Goal: Task Accomplishment & Management: Complete application form

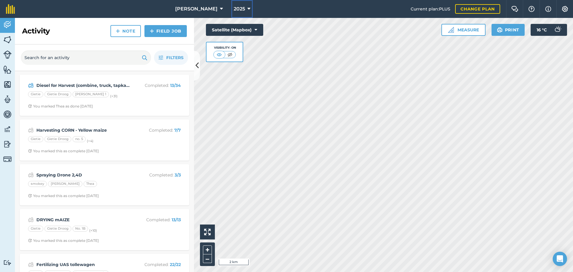
click at [238, 8] on span "2025" at bounding box center [239, 8] width 11 height 7
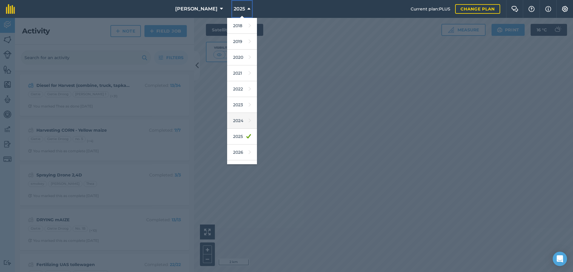
scroll to position [28, 0]
click at [249, 140] on icon at bounding box center [250, 140] width 2 height 8
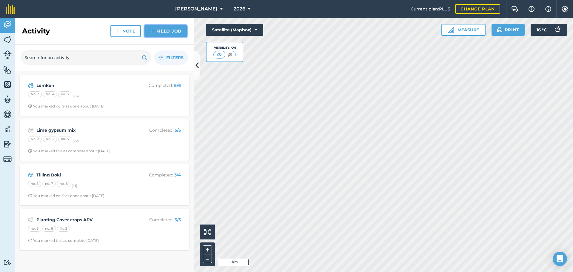
click at [169, 32] on link "Field Job" at bounding box center [165, 31] width 42 height 12
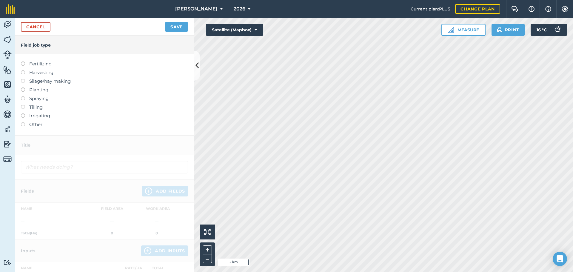
click at [43, 65] on label "Fertilizing" at bounding box center [104, 63] width 167 height 7
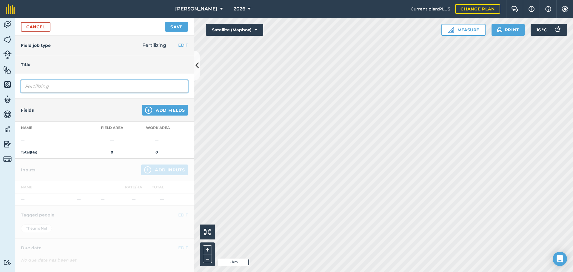
click at [113, 87] on input "Fertilizing" at bounding box center [104, 86] width 167 height 13
type input "Fertilizing KCL Prescription vaalbank"
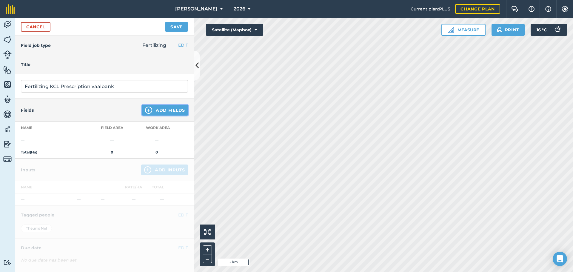
click at [160, 113] on button "Add Fields" at bounding box center [165, 110] width 46 height 11
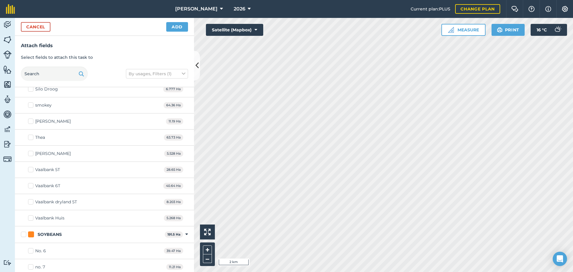
scroll to position [686, 0]
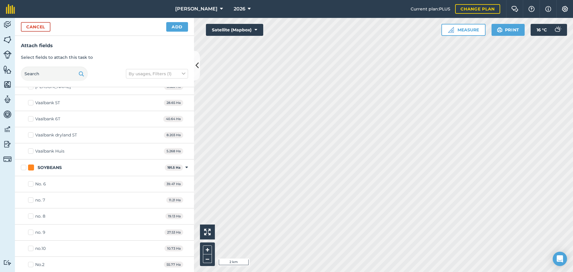
click at [40, 119] on div "Vaalbank 6T" at bounding box center [47, 119] width 25 height 6
click at [32, 119] on input "Vaalbank 6T" at bounding box center [30, 118] width 4 height 4
checkbox input "true"
click at [43, 102] on div "Vaalbank 5T" at bounding box center [47, 103] width 25 height 6
click at [32, 102] on input "Vaalbank 5T" at bounding box center [30, 102] width 4 height 4
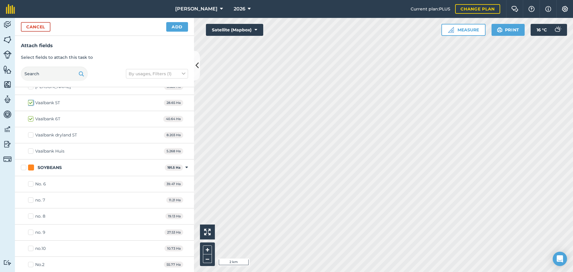
checkbox input "true"
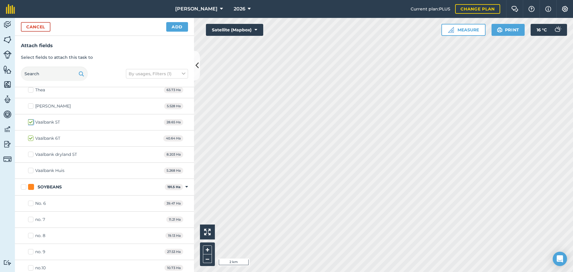
scroll to position [657, 0]
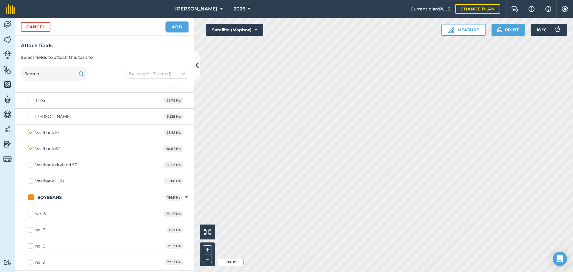
click at [174, 26] on button "Add" at bounding box center [177, 27] width 22 height 10
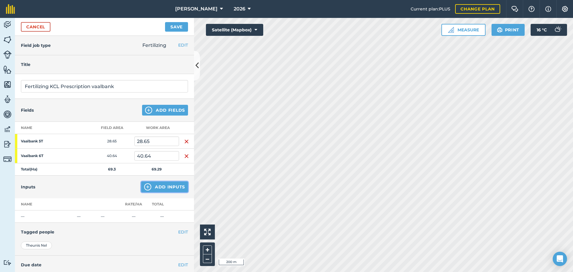
click at [158, 186] on button "Add Inputs" at bounding box center [164, 186] width 47 height 11
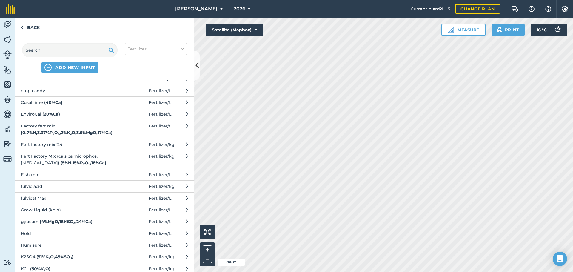
scroll to position [239, 0]
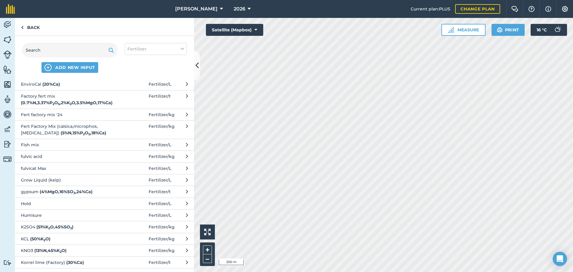
click at [61, 237] on span "KCL ( 50 % K 2 O )" at bounding box center [70, 238] width 98 height 7
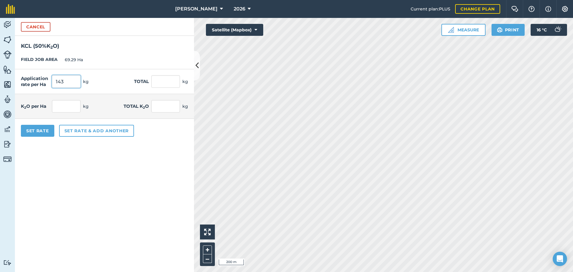
click at [62, 84] on input "143" at bounding box center [66, 81] width 29 height 13
type input "143"
type input "9,908.47"
type input "71.5"
type input "4,954.235"
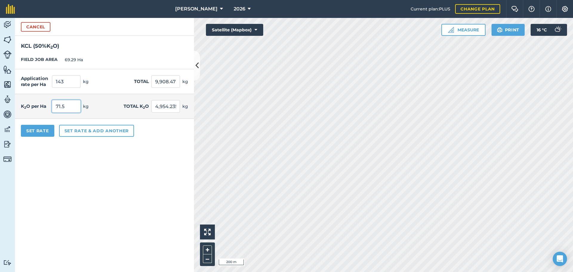
click at [69, 110] on input "71.5" at bounding box center [66, 106] width 29 height 13
click at [87, 132] on button "Set rate & add another" at bounding box center [96, 131] width 75 height 12
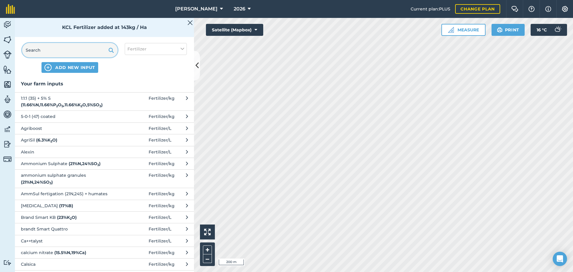
click at [53, 50] on input "text" at bounding box center [70, 50] width 96 height 14
click at [161, 51] on button "Fertilizer" at bounding box center [156, 49] width 62 height 12
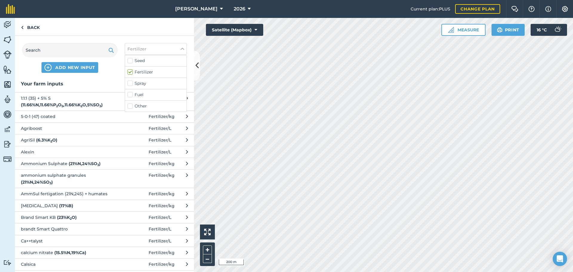
click at [131, 95] on label "Fuel" at bounding box center [155, 95] width 57 height 6
click at [131, 95] on input "Fuel" at bounding box center [129, 94] width 4 height 4
checkbox input "true"
click at [130, 72] on label "Fertilizer" at bounding box center [155, 72] width 57 height 6
click at [130, 72] on input "Fertilizer" at bounding box center [129, 71] width 4 height 4
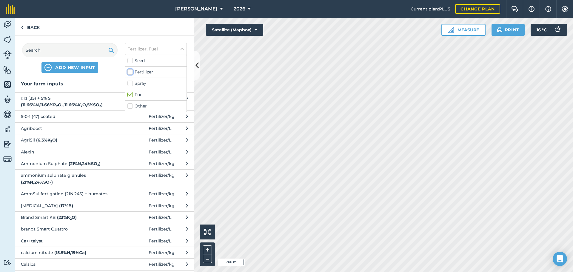
checkbox input "false"
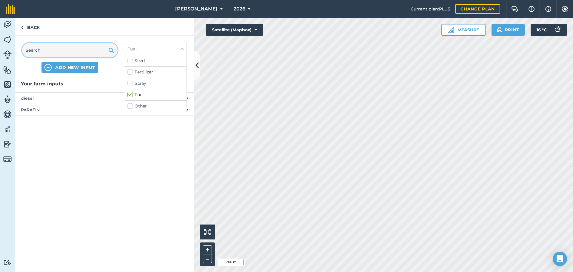
click at [87, 53] on input "text" at bounding box center [70, 50] width 96 height 14
type input "d"
click at [69, 98] on span "diesel" at bounding box center [70, 98] width 98 height 7
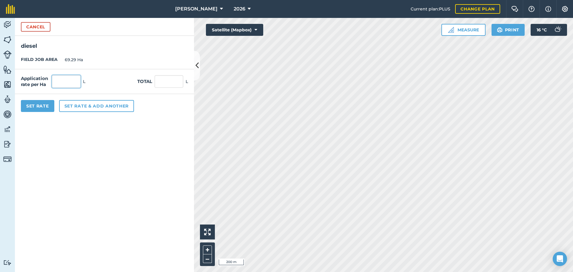
click at [71, 85] on input "text" at bounding box center [66, 81] width 29 height 13
type input "2"
type input "138.58"
click at [50, 108] on button "Set Rate" at bounding box center [37, 106] width 33 height 12
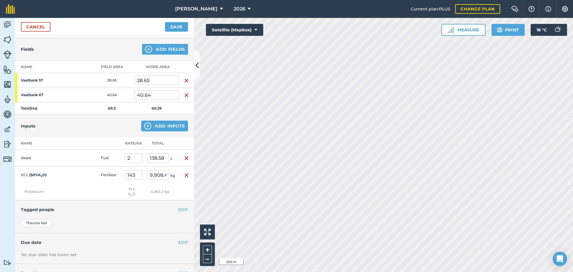
scroll to position [84, 0]
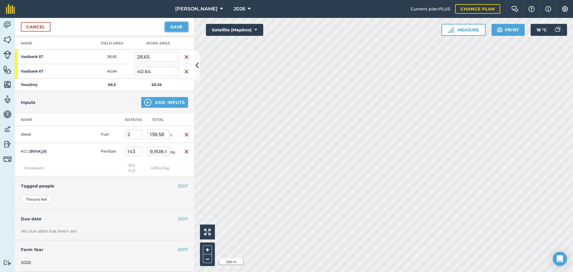
click at [178, 27] on button "Save" at bounding box center [176, 27] width 23 height 10
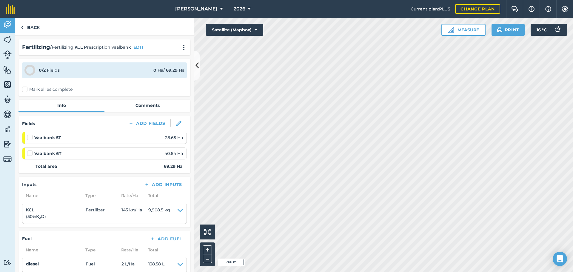
click at [25, 90] on label "Mark all as complete" at bounding box center [47, 89] width 50 height 6
click at [25, 90] on input "Mark all as complete" at bounding box center [24, 88] width 4 height 4
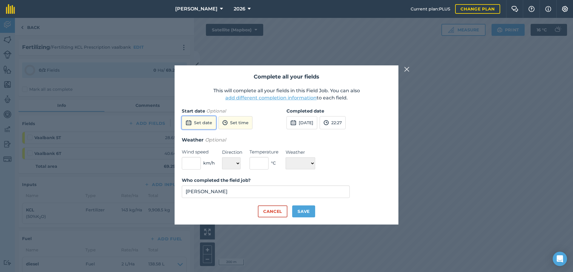
click at [206, 124] on button "Set date" at bounding box center [199, 122] width 34 height 13
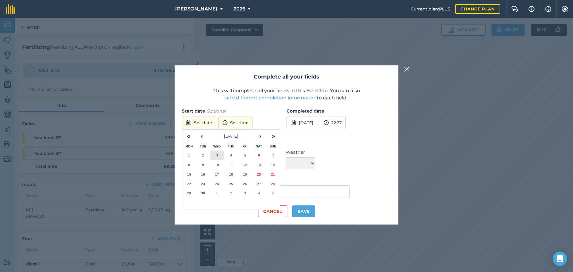
click at [219, 156] on button "3" at bounding box center [217, 155] width 14 height 10
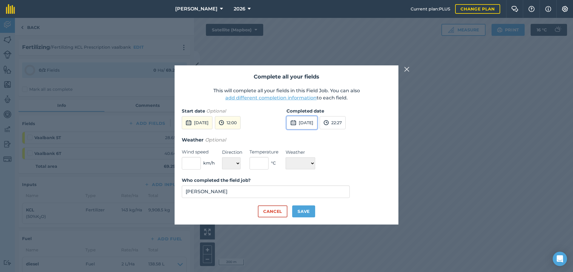
click at [309, 124] on button "[DATE]" at bounding box center [302, 122] width 31 height 13
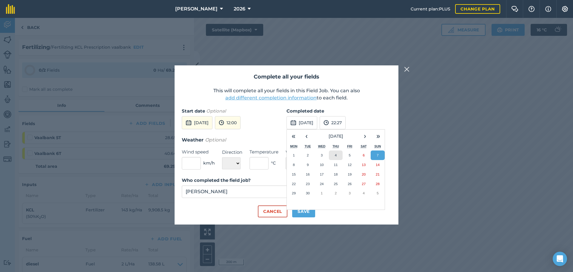
click at [338, 157] on button "4" at bounding box center [336, 155] width 14 height 10
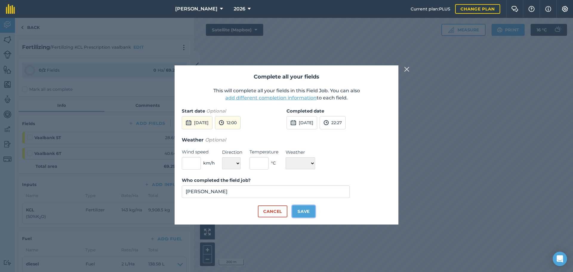
click at [305, 211] on button "Save" at bounding box center [303, 211] width 23 height 12
checkbox input "true"
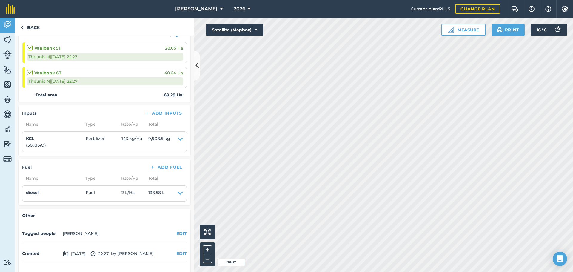
scroll to position [107, 0]
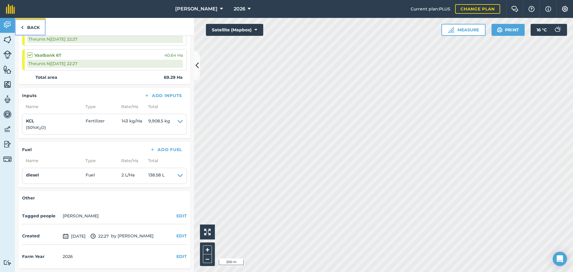
click at [31, 31] on link "Back" at bounding box center [30, 27] width 31 height 18
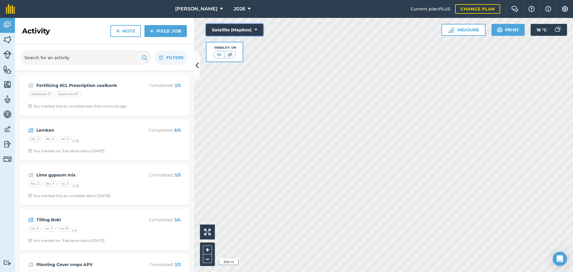
click at [248, 30] on button "Satellite (Mapbox)" at bounding box center [234, 30] width 57 height 12
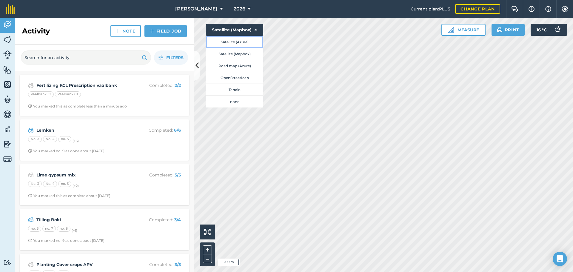
click at [247, 40] on button "Satellite (Azure)" at bounding box center [234, 42] width 57 height 12
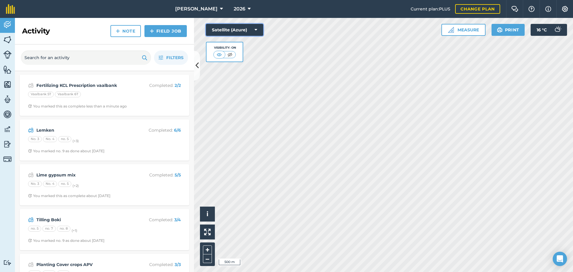
click at [257, 31] on icon at bounding box center [256, 30] width 3 height 6
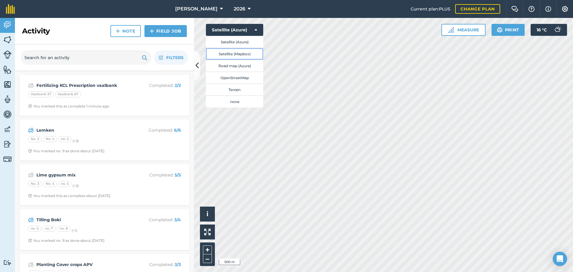
click at [234, 55] on button "Satellite (Mapbox)" at bounding box center [234, 54] width 57 height 12
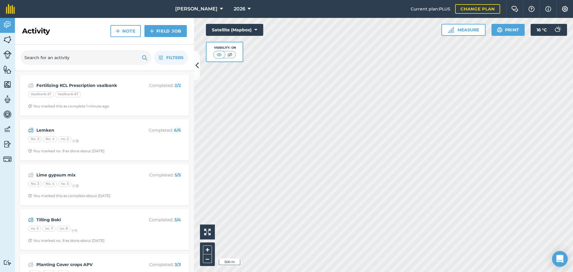
click at [563, 259] on icon "Open Intercom Messenger" at bounding box center [559, 259] width 7 height 8
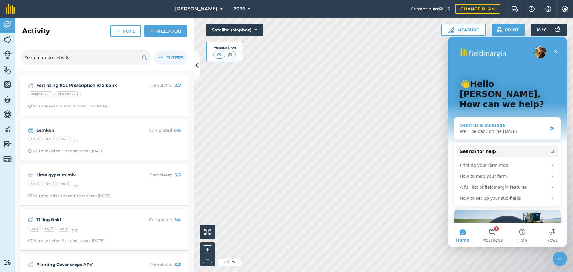
click at [480, 122] on div "Send us a message" at bounding box center [503, 125] width 87 height 6
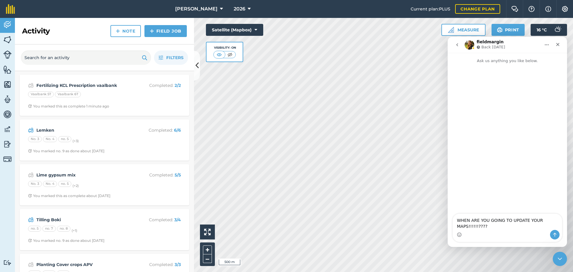
type textarea "WHEN ARE YOU GOING TO UPDATE YOUR MAPS!!!!!!????"
click at [555, 234] on icon "Send a message…" at bounding box center [554, 234] width 5 height 5
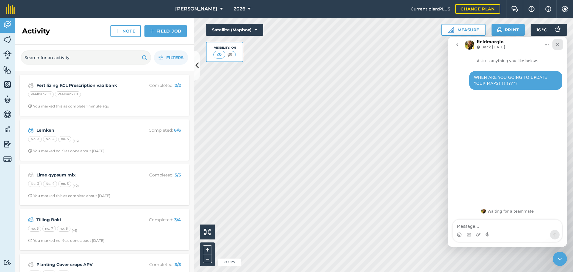
click at [558, 45] on icon "Close" at bounding box center [557, 44] width 5 height 5
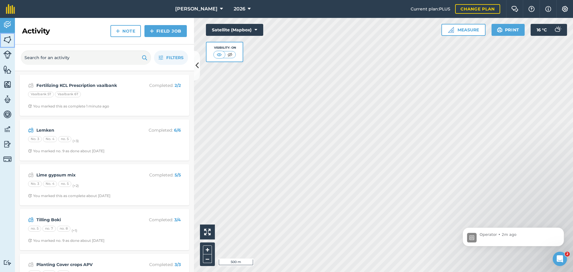
click at [9, 38] on img at bounding box center [7, 39] width 8 height 9
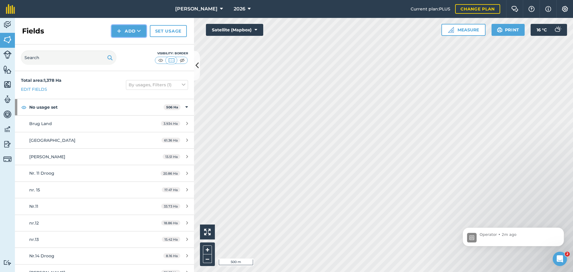
click at [128, 27] on button "Add" at bounding box center [129, 31] width 35 height 12
click at [131, 45] on link "Draw" at bounding box center [129, 44] width 33 height 13
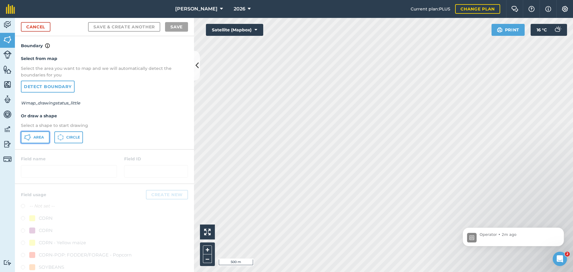
click at [41, 139] on span "Area" at bounding box center [38, 137] width 10 height 5
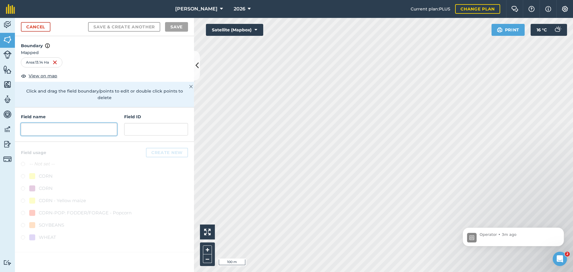
click at [76, 123] on input "text" at bounding box center [69, 129] width 96 height 13
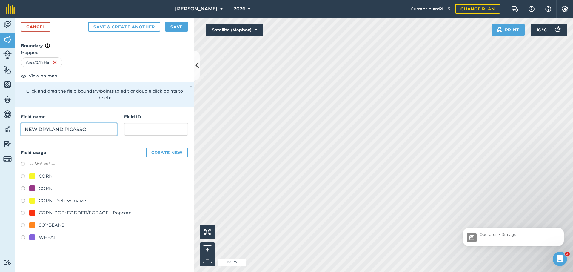
type input "NEW DRYLAND PICASSO"
click at [144, 123] on input "text" at bounding box center [156, 129] width 64 height 13
click at [35, 197] on div "CORN - Yellow maize" at bounding box center [57, 200] width 57 height 7
radio input "true"
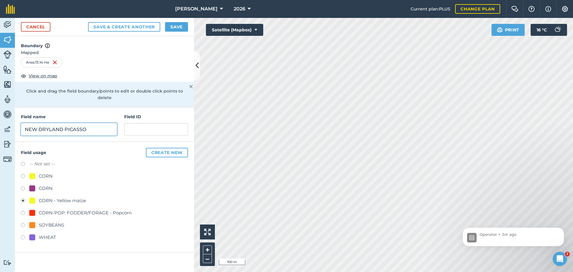
drag, startPoint x: 64, startPoint y: 123, endPoint x: 7, endPoint y: 124, distance: 57.9
click at [7, 124] on div "Activity Fields Livestock Features Maps Team Vehicles Data Reporting Billing Tu…" at bounding box center [286, 145] width 573 height 254
type input "PICASSO"
click at [181, 29] on button "Save" at bounding box center [176, 27] width 23 height 10
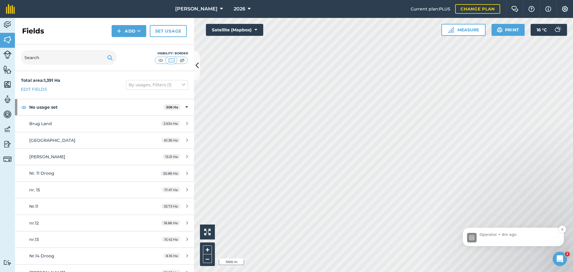
click at [500, 235] on p "Operator • 4m ago" at bounding box center [518, 234] width 77 height 5
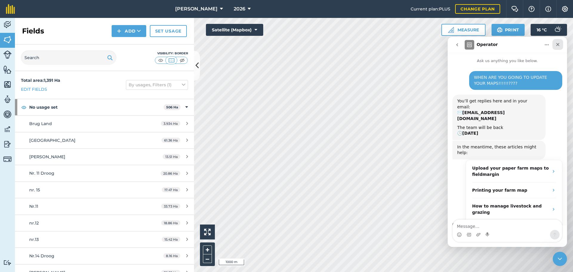
click at [556, 45] on icon "Close" at bounding box center [557, 44] width 5 height 5
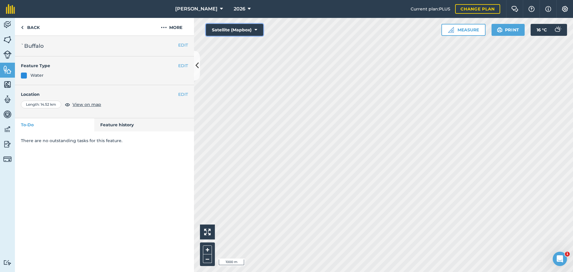
click at [254, 31] on button "Satellite (Mapbox)" at bounding box center [234, 30] width 57 height 12
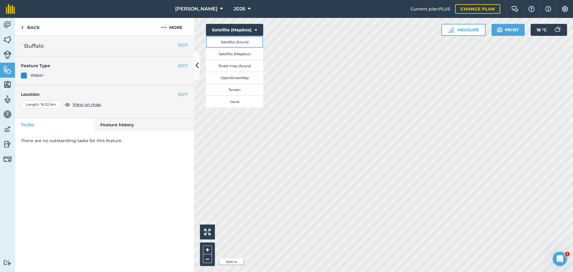
click at [248, 43] on button "Satellite (Azure)" at bounding box center [234, 42] width 57 height 12
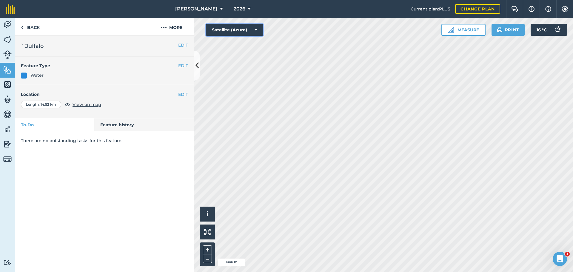
click at [250, 31] on button "Satellite (Azure)" at bounding box center [234, 30] width 57 height 12
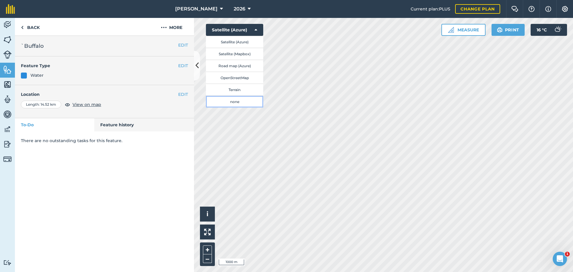
click at [232, 100] on button "none" at bounding box center [234, 102] width 57 height 12
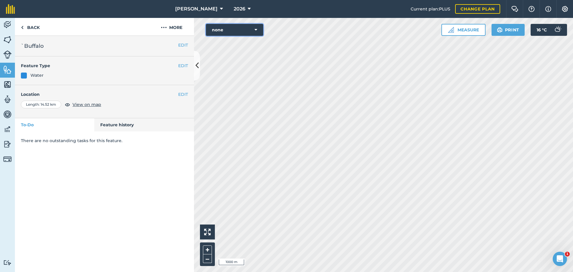
click at [252, 28] on button "none" at bounding box center [234, 30] width 57 height 12
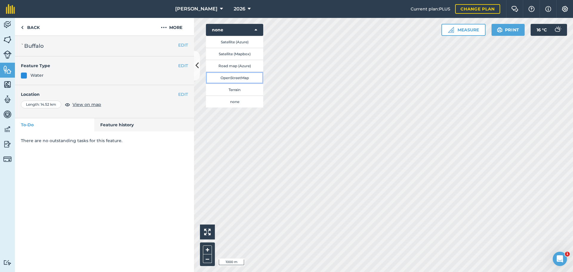
click at [233, 78] on button "OpenStreetMap" at bounding box center [234, 78] width 57 height 12
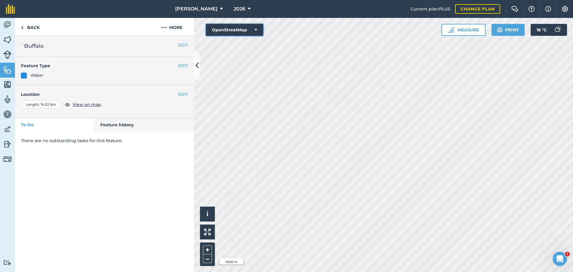
click at [254, 29] on button "OpenStreetMap" at bounding box center [234, 30] width 57 height 12
click at [255, 30] on icon at bounding box center [256, 30] width 3 height 6
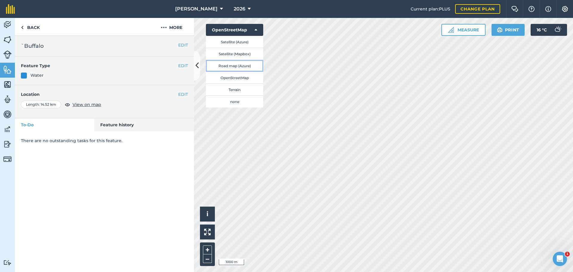
click at [245, 65] on button "Road map (Azure)" at bounding box center [234, 66] width 57 height 12
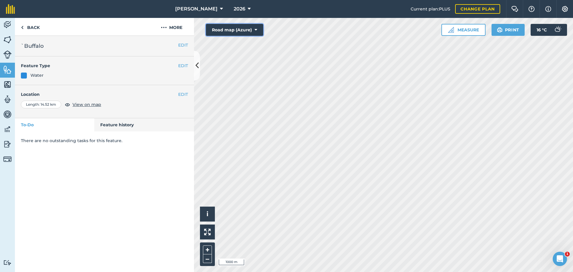
click at [257, 28] on button "Road map (Azure)" at bounding box center [234, 30] width 57 height 12
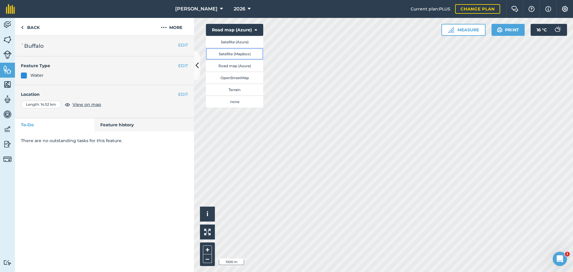
click at [244, 52] on button "Satellite (Mapbox)" at bounding box center [234, 54] width 57 height 12
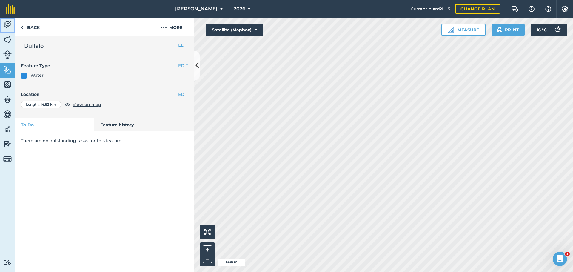
click at [11, 25] on img at bounding box center [7, 24] width 8 height 9
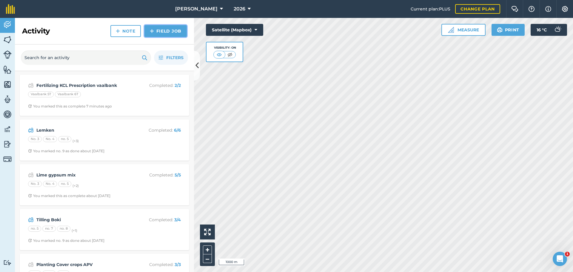
click at [152, 30] on img at bounding box center [152, 30] width 4 height 7
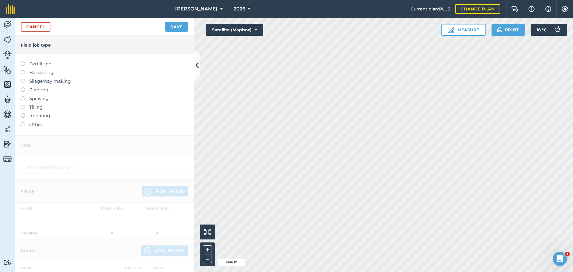
drag, startPoint x: 34, startPoint y: 62, endPoint x: 25, endPoint y: 63, distance: 8.7
click at [25, 63] on label "Fertilizing" at bounding box center [104, 63] width 167 height 7
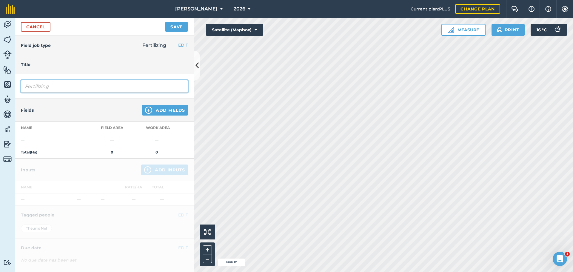
click at [61, 85] on input "Fertilizing" at bounding box center [104, 86] width 167 height 13
type input "Fertilizing map"
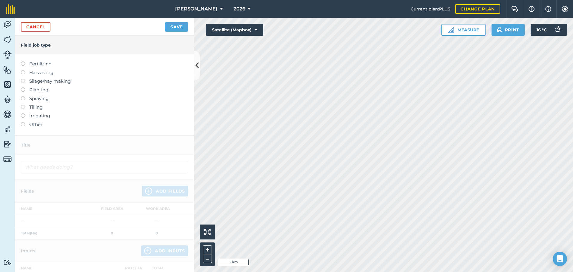
click at [46, 65] on label "Fertilizing" at bounding box center [104, 63] width 167 height 7
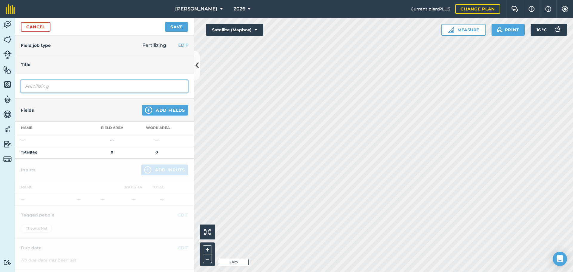
click at [69, 86] on input "Fertilizing" at bounding box center [104, 86] width 167 height 13
type input "Fertilizing MAP Prescription vaalbank"
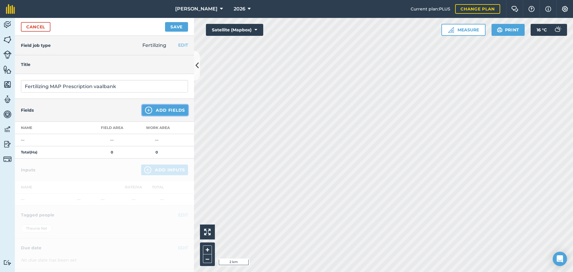
click at [161, 112] on button "Add Fields" at bounding box center [165, 110] width 46 height 11
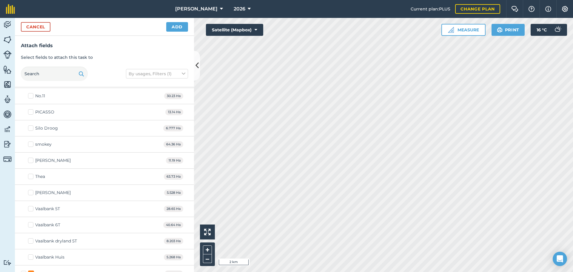
scroll to position [597, 0]
click at [32, 209] on label "Vaalbank 5T" at bounding box center [44, 208] width 32 height 6
click at [32, 209] on input "Vaalbank 5T" at bounding box center [30, 207] width 4 height 4
checkbox input "true"
click at [31, 227] on label "Vaalbank 6T" at bounding box center [44, 224] width 32 height 6
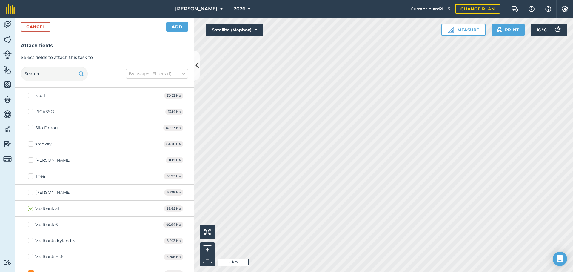
click at [31, 225] on input "Vaalbank 6T" at bounding box center [30, 223] width 4 height 4
checkbox input "true"
click at [179, 28] on button "Add" at bounding box center [177, 27] width 22 height 10
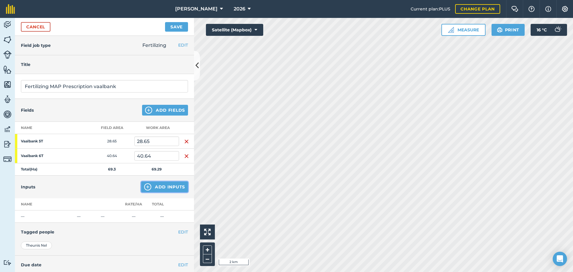
click at [151, 186] on button "Add Inputs" at bounding box center [164, 186] width 47 height 11
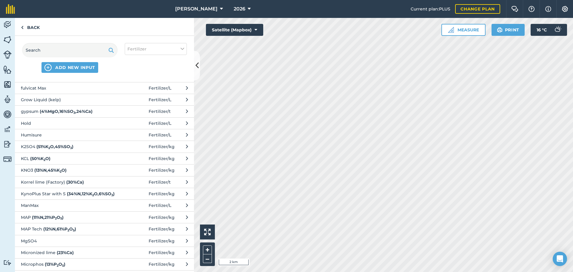
scroll to position [328, 0]
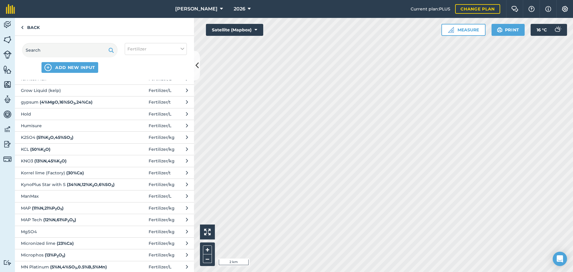
click at [83, 211] on span "MAP ( 11 % N , 21 % P 2 O 5 )" at bounding box center [70, 208] width 98 height 7
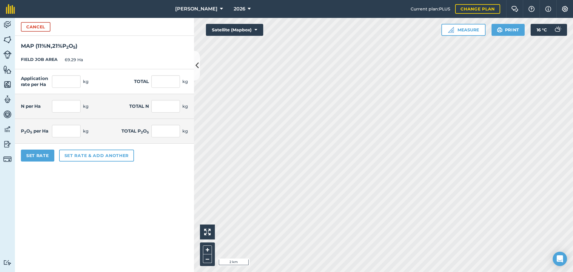
click at [83, 215] on form "Cancel MAP ( 11 % N , 21 % P 2 O 5 ) FIELD JOB AREA 69.29 Ha Application rate p…" at bounding box center [104, 145] width 179 height 254
click at [64, 86] on input "text" at bounding box center [66, 81] width 29 height 13
type input "73"
type input "5,058.17"
type input "8.03"
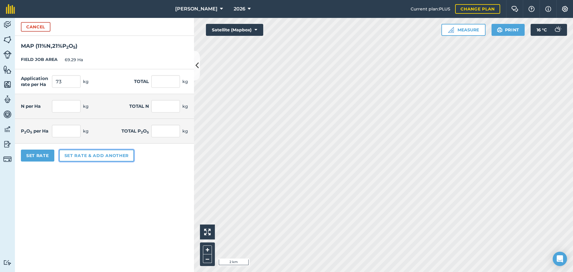
type input "556.399"
type input "15.33"
type input "1,062.216"
click at [81, 156] on button "Set rate & add another" at bounding box center [96, 156] width 75 height 12
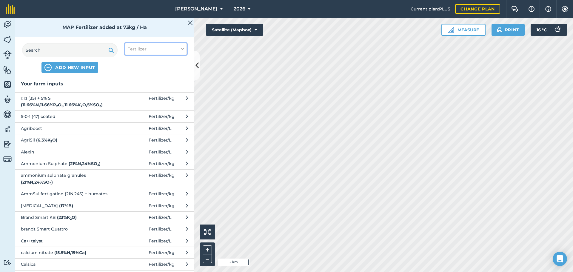
click at [154, 49] on button "Fertilizer" at bounding box center [156, 49] width 62 height 12
click at [131, 71] on label "Fertilizer" at bounding box center [155, 72] width 57 height 6
click at [131, 71] on input "Fertilizer" at bounding box center [129, 71] width 4 height 4
checkbox input "false"
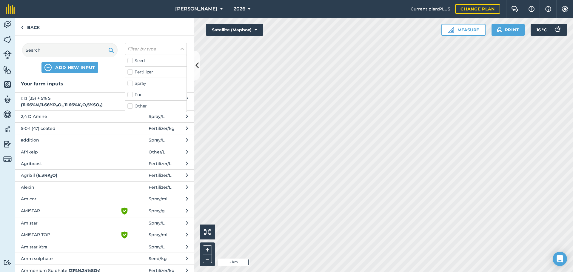
click at [131, 95] on label "Fuel" at bounding box center [155, 95] width 57 height 6
click at [131, 95] on input "Fuel" at bounding box center [129, 94] width 4 height 4
checkbox input "true"
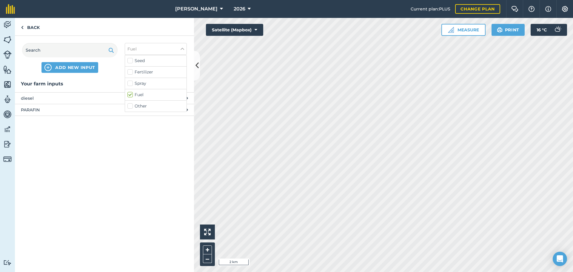
click at [60, 100] on span "diesel" at bounding box center [70, 98] width 98 height 7
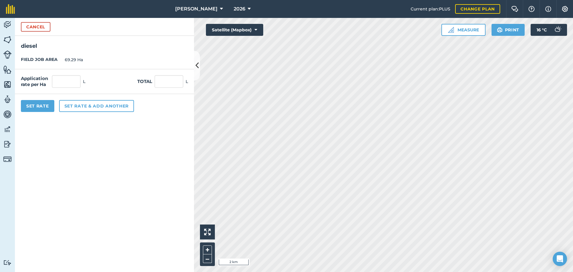
click at [65, 89] on div "Application rate per Ha L Total L" at bounding box center [104, 81] width 179 height 25
click at [67, 84] on input "text" at bounding box center [66, 81] width 29 height 13
type input "2"
type input "138.58"
click at [40, 105] on button "Set Rate" at bounding box center [37, 106] width 33 height 12
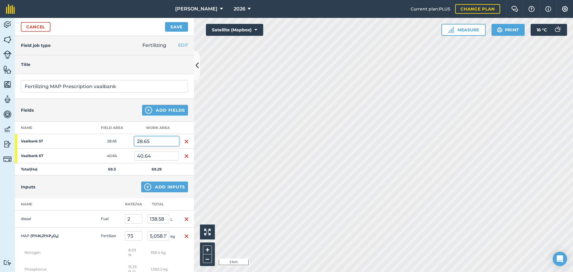
drag, startPoint x: 153, startPoint y: 141, endPoint x: 129, endPoint y: 143, distance: 24.3
click at [129, 143] on tr "Vaalbank 5T 28.65 28.65" at bounding box center [104, 141] width 179 height 15
click at [129, 143] on td "28.65" at bounding box center [112, 141] width 45 height 15
drag, startPoint x: 150, startPoint y: 141, endPoint x: 132, endPoint y: 141, distance: 17.9
click at [132, 141] on tr "Vaalbank 5T 28.65 28.65" at bounding box center [104, 141] width 179 height 15
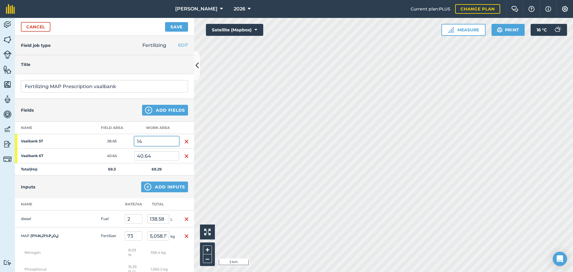
type input "14"
drag, startPoint x: 150, startPoint y: 141, endPoint x: 132, endPoint y: 141, distance: 17.6
click at [132, 141] on tr "Vaalbank 5T 28.65 14" at bounding box center [104, 141] width 179 height 15
type input "9"
drag, startPoint x: 154, startPoint y: 154, endPoint x: 137, endPoint y: 154, distance: 16.4
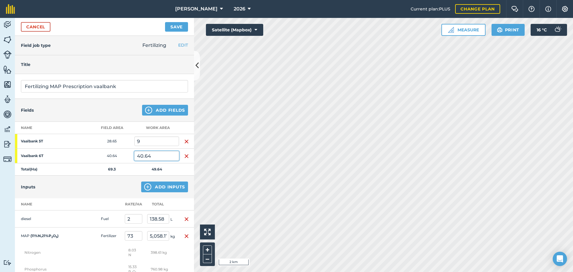
click at [138, 154] on input "40.64" at bounding box center [156, 156] width 45 height 10
type input "10"
click at [149, 168] on td "49.64" at bounding box center [156, 169] width 45 height 12
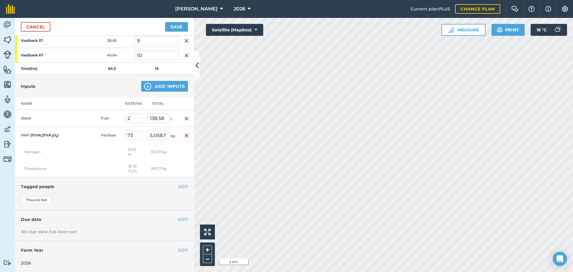
scroll to position [101, 0]
click at [165, 88] on button "Add Inputs" at bounding box center [164, 85] width 47 height 11
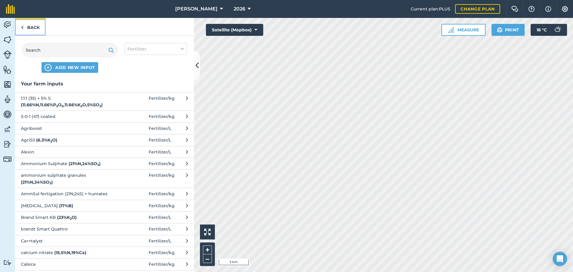
click at [22, 27] on img at bounding box center [22, 27] width 3 height 7
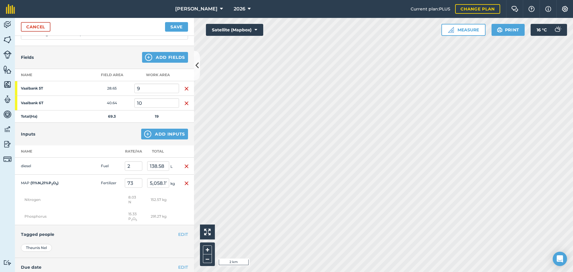
scroll to position [0, 0]
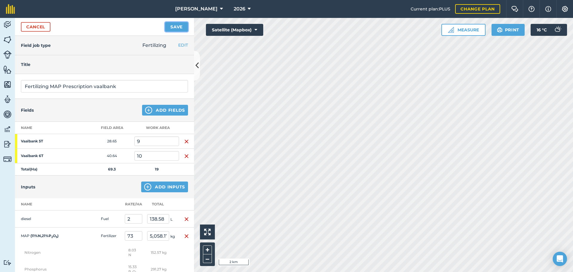
click at [178, 27] on button "Save" at bounding box center [176, 27] width 23 height 10
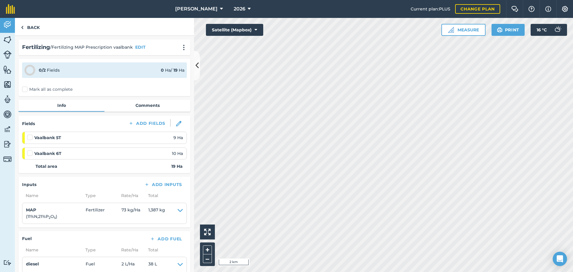
click at [26, 90] on label "Mark all as complete" at bounding box center [47, 89] width 50 height 6
click at [26, 90] on input "Mark all as complete" at bounding box center [24, 88] width 4 height 4
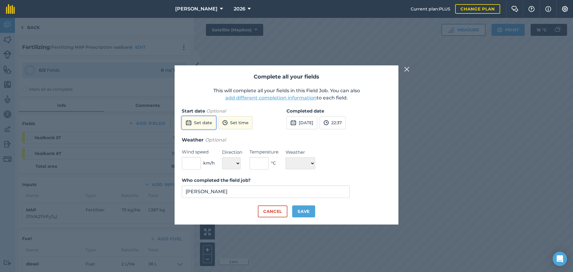
drag, startPoint x: 201, startPoint y: 122, endPoint x: 211, endPoint y: 122, distance: 10.2
click at [201, 122] on button "Set date" at bounding box center [199, 122] width 34 height 13
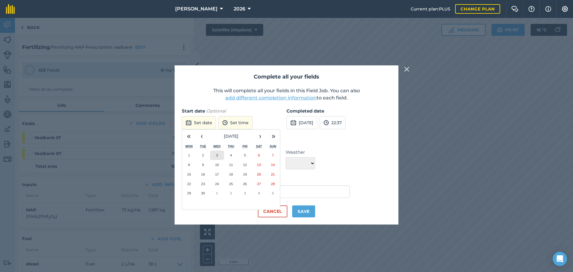
click at [218, 156] on button "3" at bounding box center [217, 155] width 14 height 10
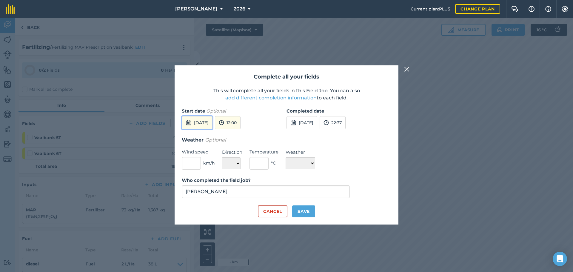
click at [210, 128] on button "[DATE]" at bounding box center [197, 122] width 31 height 13
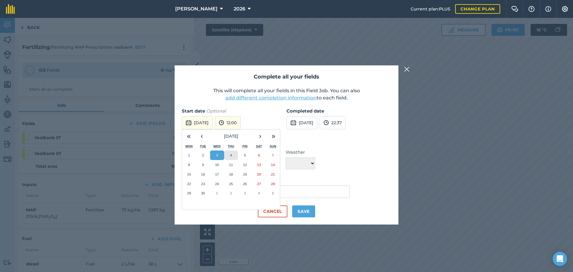
click at [232, 155] on button "4" at bounding box center [231, 155] width 14 height 10
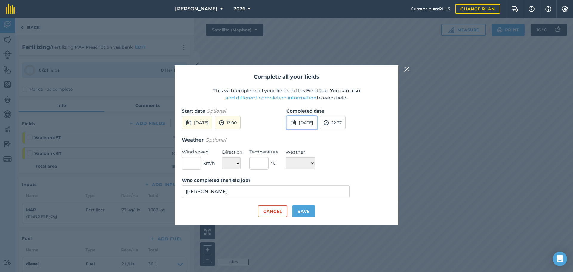
click at [309, 123] on button "[DATE]" at bounding box center [302, 122] width 31 height 13
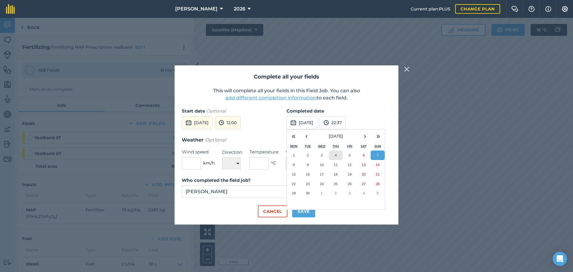
click at [334, 155] on button "4" at bounding box center [336, 155] width 14 height 10
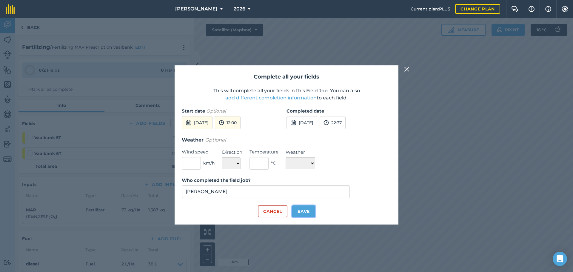
click at [302, 208] on button "Save" at bounding box center [303, 211] width 23 height 12
checkbox input "true"
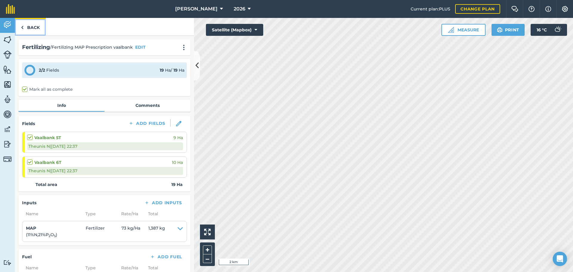
click at [38, 28] on link "Back" at bounding box center [30, 27] width 31 height 18
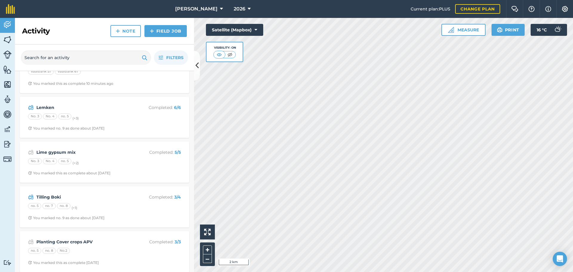
scroll to position [71, 0]
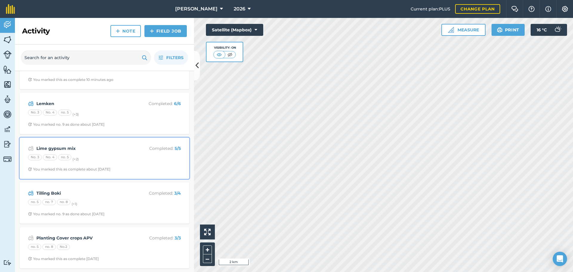
click at [89, 147] on strong "Lime gypsum mix" at bounding box center [83, 148] width 95 height 7
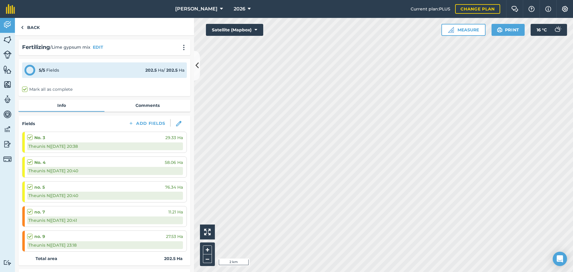
click at [118, 236] on div "no. 9 27.53 Ha" at bounding box center [105, 236] width 156 height 7
click at [171, 124] on button at bounding box center [179, 123] width 16 height 9
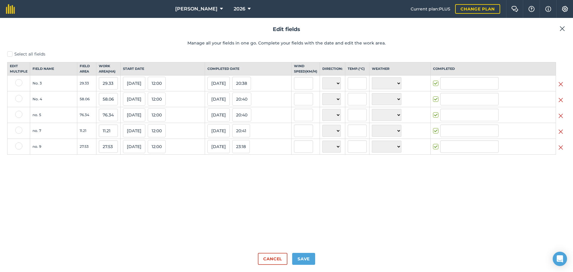
type input "[PERSON_NAME]"
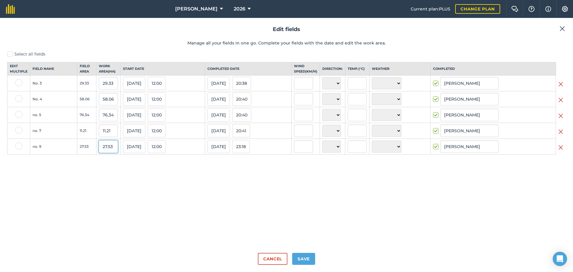
drag, startPoint x: 113, startPoint y: 152, endPoint x: 94, endPoint y: 152, distance: 18.2
click at [96, 152] on td "27.53" at bounding box center [108, 147] width 24 height 16
type input "13"
drag, startPoint x: 112, startPoint y: 119, endPoint x: 100, endPoint y: 119, distance: 12.0
click at [100, 119] on input "76.34" at bounding box center [108, 115] width 19 height 13
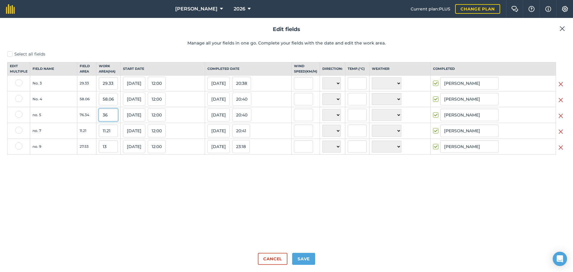
drag, startPoint x: 106, startPoint y: 120, endPoint x: 92, endPoint y: 121, distance: 14.7
click at [92, 121] on tr "no. 5 76.34 36 [DATE] 12:00 [DATE] 20:40 N NE E SE S SW W NW ☀️ Sunny 🌧 Rainy ⛅…" at bounding box center [286, 115] width 558 height 16
type input "10"
drag, startPoint x: 106, startPoint y: 152, endPoint x: 99, endPoint y: 153, distance: 7.0
click at [99, 153] on input "13" at bounding box center [108, 146] width 19 height 13
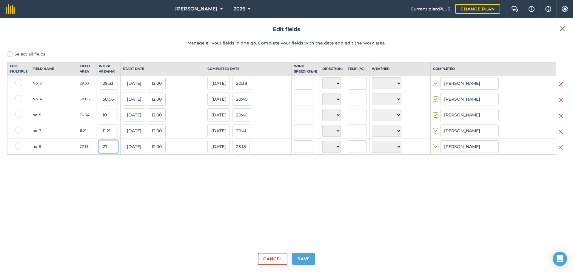
type input "27"
click at [303, 257] on button "Save" at bounding box center [303, 259] width 23 height 12
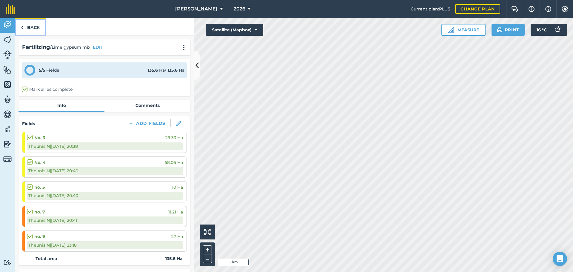
click at [31, 26] on link "Back" at bounding box center [30, 27] width 31 height 18
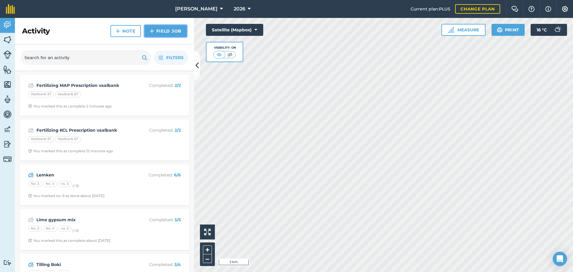
click at [165, 35] on link "Field Job" at bounding box center [165, 31] width 42 height 12
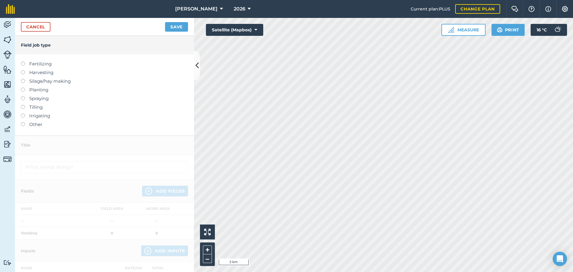
click at [40, 66] on label "Fertilizing" at bounding box center [104, 63] width 167 height 7
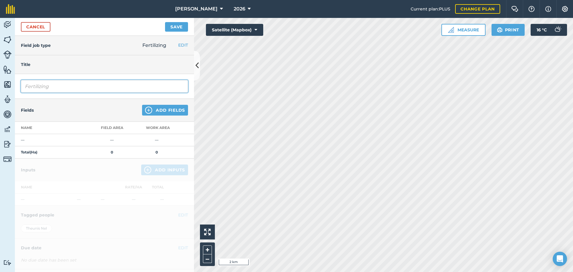
click at [58, 85] on input "Fertilizing" at bounding box center [104, 86] width 167 height 13
type input "Fertilizing Rock Phosphate/gypsum mix"
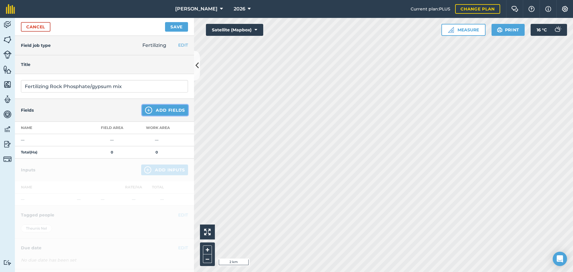
click at [163, 111] on button "Add Fields" at bounding box center [165, 110] width 46 height 11
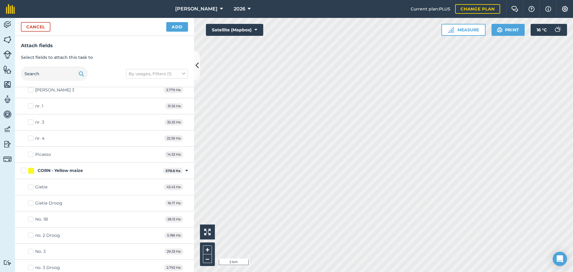
scroll to position [478, 0]
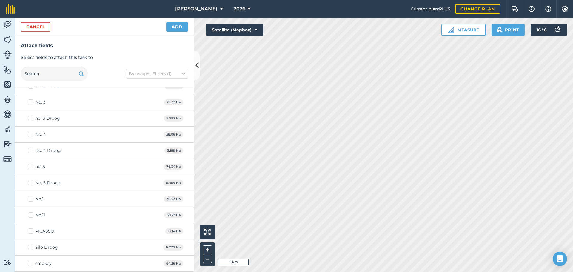
click at [36, 167] on div "no. 5" at bounding box center [40, 167] width 10 height 6
click at [32, 167] on input "no. 5" at bounding box center [30, 166] width 4 height 4
checkbox input "true"
click at [170, 28] on button "Add" at bounding box center [177, 27] width 22 height 10
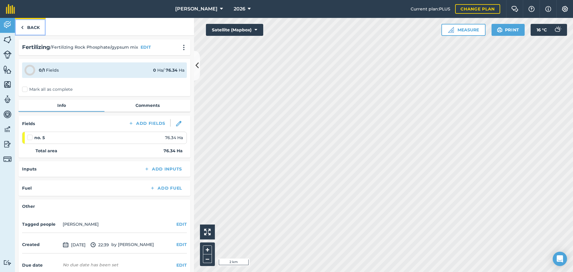
click at [28, 29] on link "Back" at bounding box center [30, 27] width 31 height 18
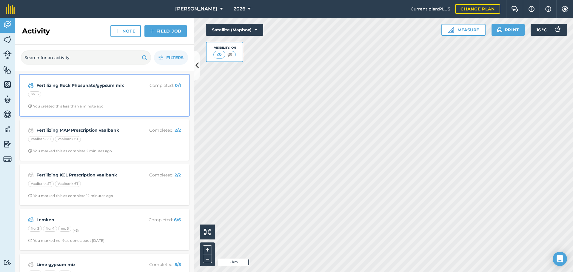
click at [73, 93] on div "no. 5" at bounding box center [104, 95] width 153 height 8
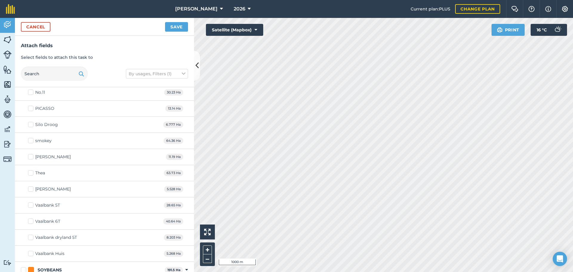
scroll to position [570, 0]
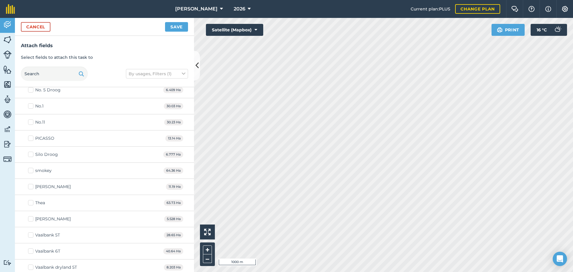
click at [46, 138] on div "PICASSO" at bounding box center [44, 138] width 19 height 6
click at [32, 138] on input "PICASSO" at bounding box center [30, 137] width 4 height 4
checkbox input "true"
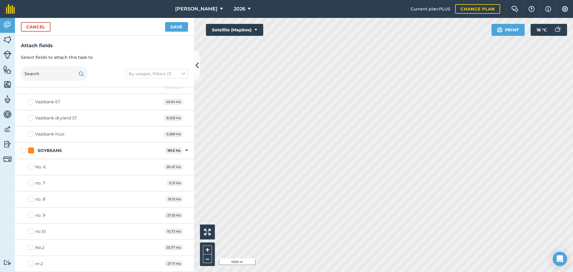
click at [40, 214] on div "no. 9" at bounding box center [40, 215] width 10 height 6
click at [32, 214] on input "no. 9" at bounding box center [30, 214] width 4 height 4
checkbox input "true"
click at [41, 183] on div "no. 7" at bounding box center [40, 183] width 10 height 6
click at [32, 183] on input "no. 7" at bounding box center [30, 182] width 4 height 4
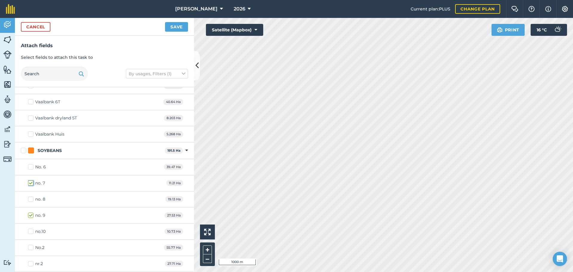
checkbox input "true"
click at [175, 30] on button "Save" at bounding box center [176, 27] width 23 height 10
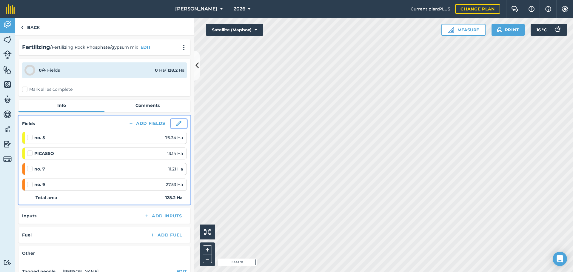
click at [171, 124] on button at bounding box center [179, 123] width 16 height 9
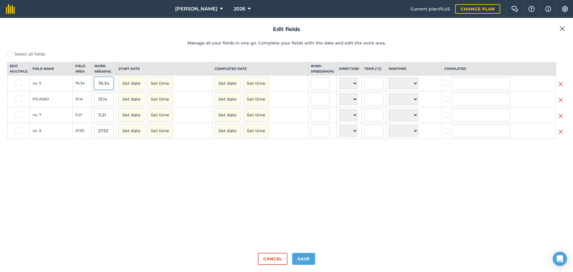
drag, startPoint x: 110, startPoint y: 89, endPoint x: 84, endPoint y: 90, distance: 26.3
click at [85, 90] on tr "no. 5 76.34 76.34 Set date Set time Set date Set time N NE E SE S SW W NW ☀️ Su…" at bounding box center [286, 84] width 558 height 16
type input "36"
drag, startPoint x: 108, startPoint y: 121, endPoint x: 95, endPoint y: 119, distance: 13.0
click at [95, 119] on input "11.21" at bounding box center [103, 115] width 19 height 13
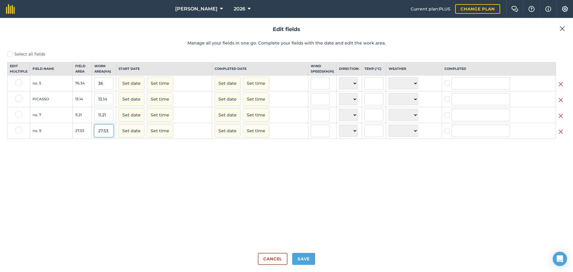
drag, startPoint x: 109, startPoint y: 134, endPoint x: 80, endPoint y: 131, distance: 29.1
click at [81, 131] on tr "no. 9 27.53 27.53 Set date Set time Set date Set time N NE E SE S SW W NW ☀️ Su…" at bounding box center [286, 131] width 558 height 16
type input "13"
click at [304, 258] on button "Save" at bounding box center [303, 259] width 23 height 12
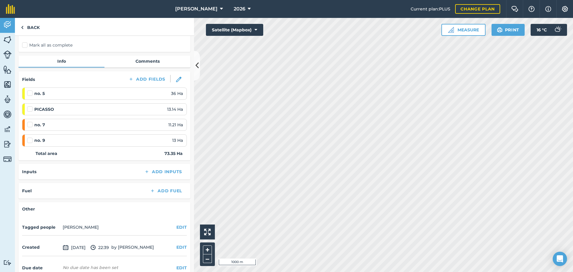
scroll to position [76, 0]
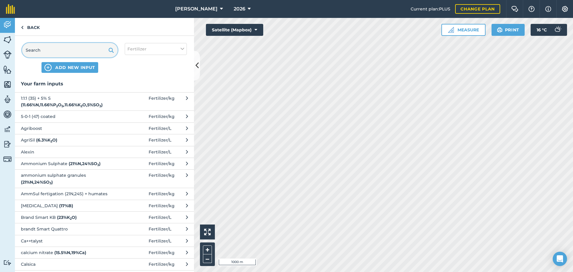
click at [65, 49] on input "text" at bounding box center [70, 50] width 96 height 14
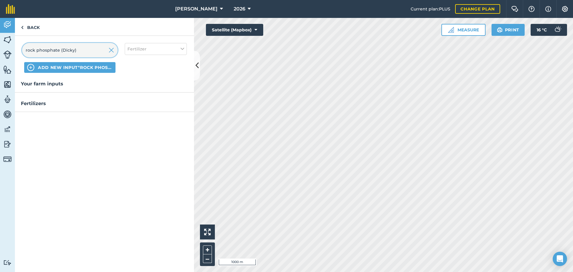
type input "rock phosphate (Dicky)"
click at [81, 68] on span "ADD NEW INPUT "rock phosphate (Dicky)"" at bounding box center [75, 67] width 75 height 6
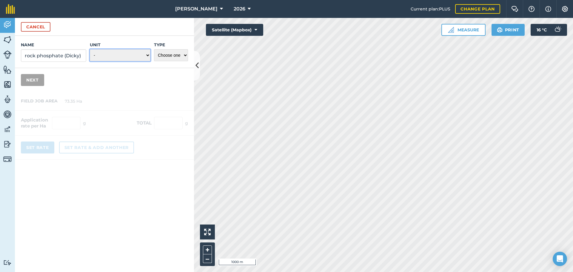
click at [121, 56] on select "- Grams/g Kilograms/kg Metric tonnes/t Millilitres/ml Litres/L Ounces/oz Pounds…" at bounding box center [120, 55] width 61 height 12
select select "KILOGRAMS"
click at [90, 49] on select "- Grams/g Kilograms/kg Metric tonnes/t Millilitres/ml Litres/L Ounces/oz Pounds…" at bounding box center [120, 55] width 61 height 12
click at [165, 54] on select "Choose one Fertilizer Seed Spray Fuel Other" at bounding box center [171, 55] width 34 height 12
select select "FERTILIZER"
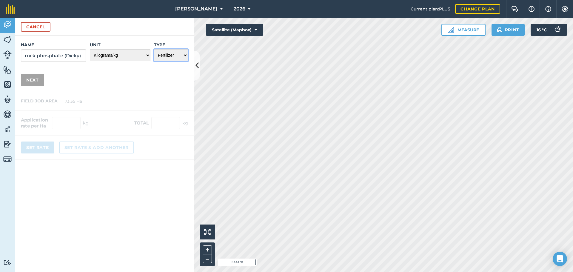
click at [154, 49] on select "Choose one Fertilizer Seed Spray Fuel Other" at bounding box center [171, 55] width 34 height 12
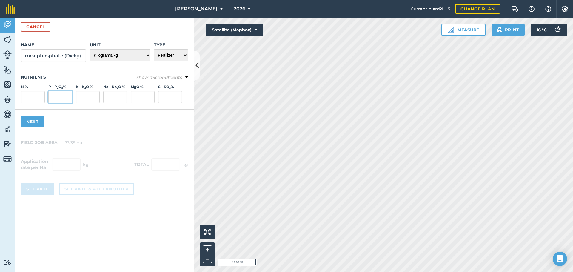
click at [58, 98] on input "P - P 2 O 5 %" at bounding box center [60, 97] width 24 height 13
type input "21.17"
click at [142, 124] on div "Name rock phosphate (Dicky) Unit - Grams/g Kilograms/kg Metric tonnes/t Millili…" at bounding box center [104, 85] width 179 height 98
click at [31, 122] on button "Next" at bounding box center [32, 121] width 23 height 12
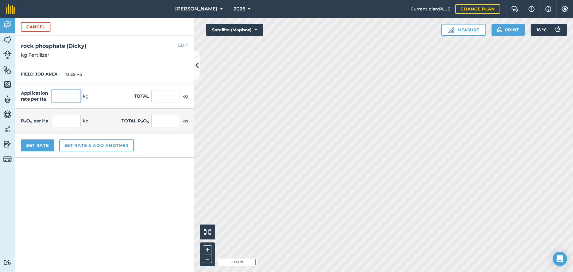
click at [62, 96] on input "text" at bounding box center [66, 96] width 29 height 13
type input "500"
type input "36,675"
type input "105.85"
type input "7,764.098"
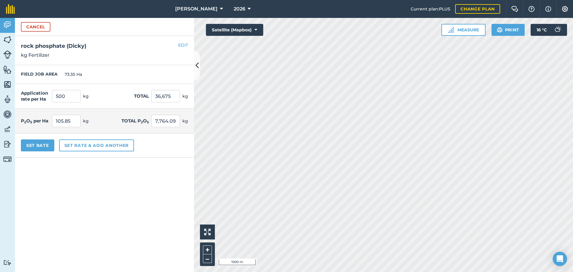
click at [81, 119] on div "P 2 O 5 per Ha 105.85 kg" at bounding box center [55, 121] width 68 height 13
click at [42, 145] on button "Set Rate" at bounding box center [37, 145] width 33 height 12
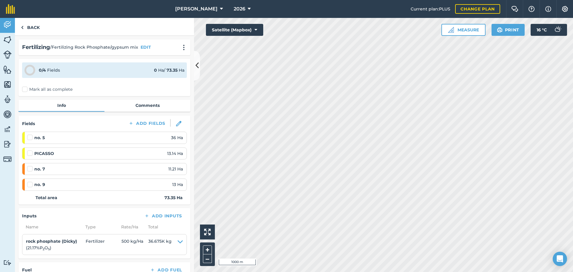
click at [26, 90] on label "Mark all as complete" at bounding box center [47, 89] width 50 height 6
click at [26, 90] on input "Mark all as complete" at bounding box center [24, 88] width 4 height 4
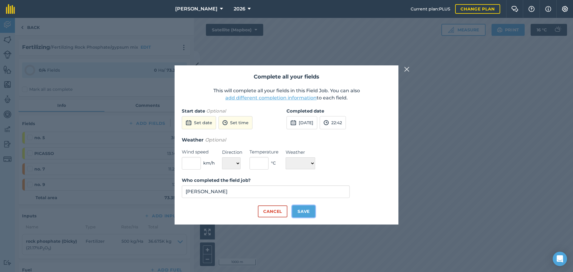
click at [302, 212] on button "Save" at bounding box center [303, 211] width 23 height 12
checkbox input "true"
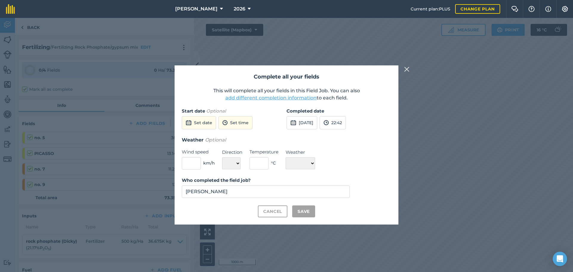
checkbox input "true"
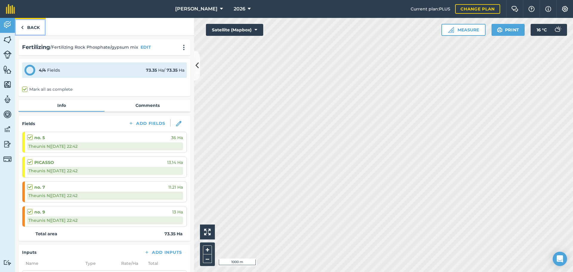
click at [27, 27] on link "Back" at bounding box center [30, 27] width 31 height 18
